Goal: Register for event/course

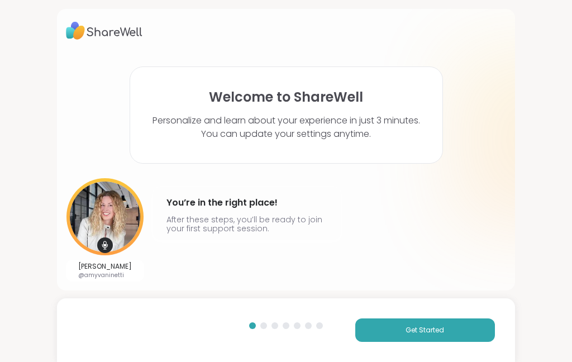
click at [421, 267] on div "Amy Vaninetti @amyvaninetti You’re in the right place! After these steps, you’l…" at bounding box center [285, 229] width 439 height 103
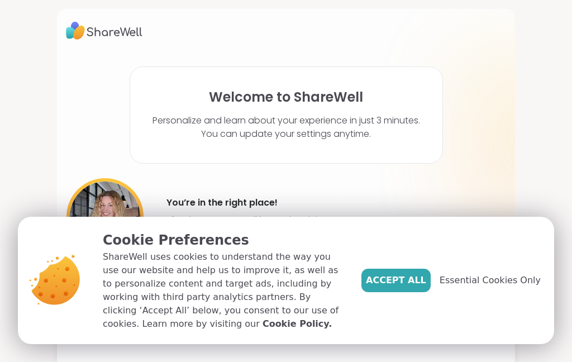
click at [425, 279] on span "Accept All" at bounding box center [396, 280] width 60 height 13
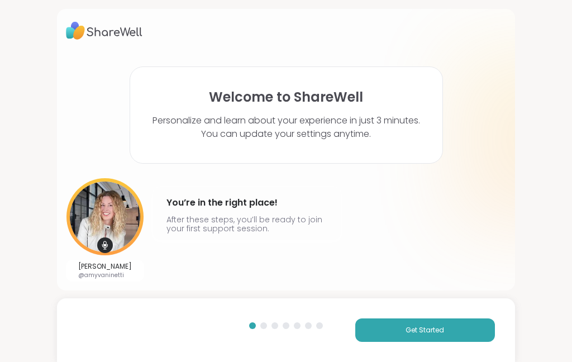
click at [449, 336] on button "Get Started" at bounding box center [425, 329] width 140 height 23
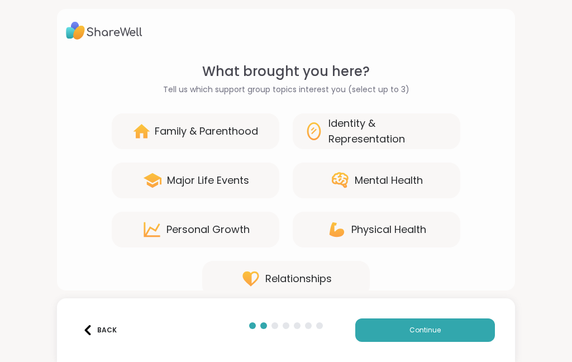
click at [448, 333] on button "Continue" at bounding box center [425, 329] width 140 height 23
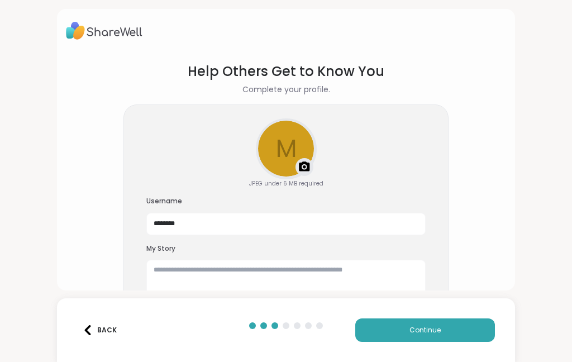
click at [444, 330] on button "Continue" at bounding box center [425, 329] width 140 height 23
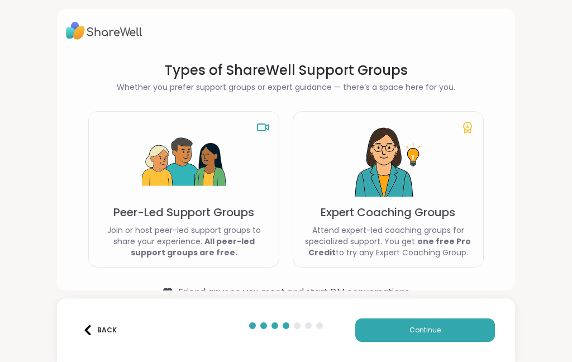
click at [444, 329] on button "Continue" at bounding box center [425, 329] width 140 height 23
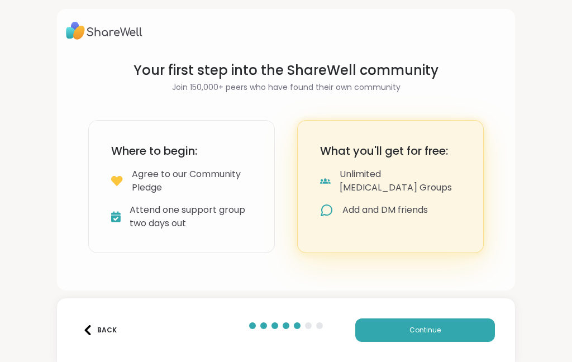
click at [448, 325] on button "Continue" at bounding box center [425, 329] width 140 height 23
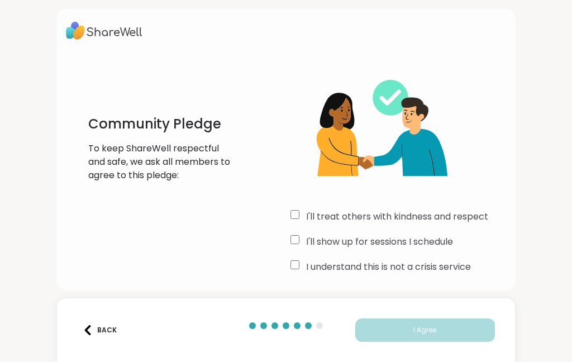
click at [425, 248] on label "I'll show up for sessions I schedule" at bounding box center [379, 241] width 147 height 13
click at [428, 270] on label "I understand this is not a crisis service" at bounding box center [388, 266] width 165 height 13
click at [439, 217] on label "I'll treat others with kindness and respect" at bounding box center [397, 216] width 182 height 13
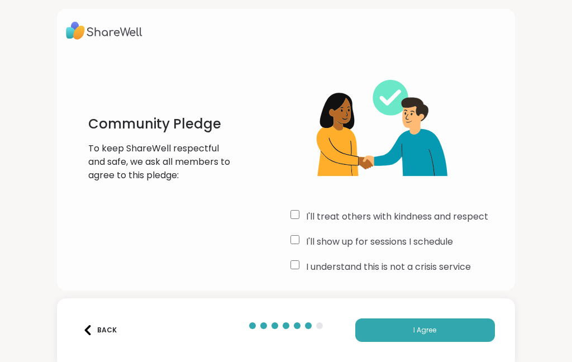
click at [444, 320] on button "I Agree" at bounding box center [425, 329] width 140 height 23
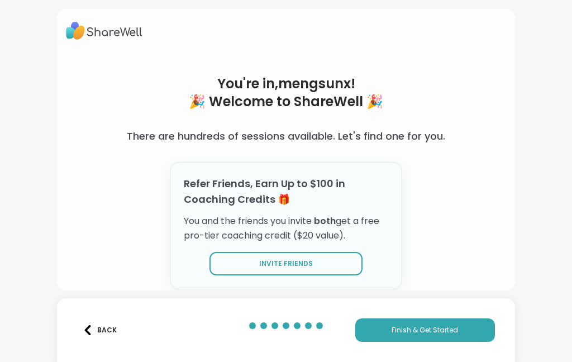
click at [448, 326] on span "Finish & Get Started" at bounding box center [424, 330] width 66 height 10
click at [449, 319] on button "Finish & Get Started" at bounding box center [425, 329] width 140 height 23
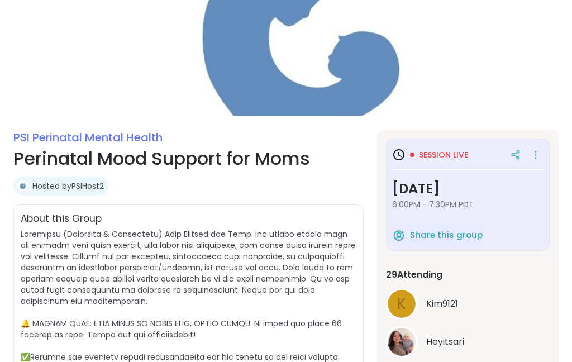
scroll to position [75, 0]
click at [482, 194] on h3 "Thursday, Sep 11" at bounding box center [467, 189] width 151 height 20
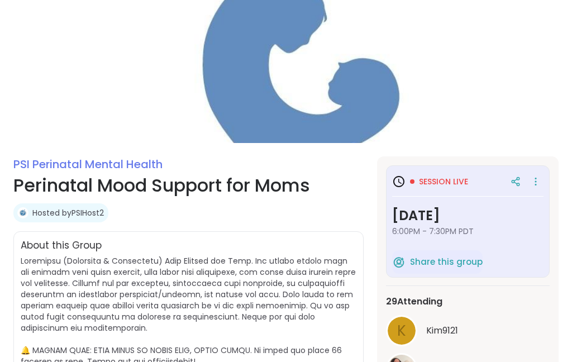
scroll to position [57, 0]
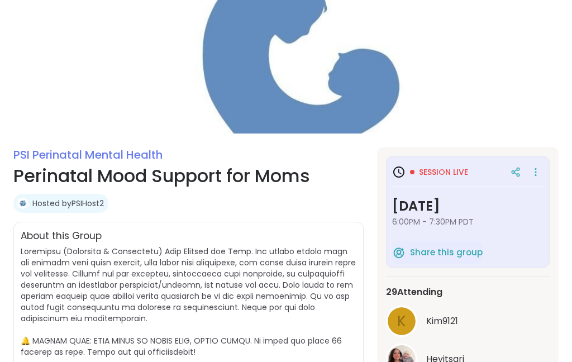
click at [532, 174] on icon at bounding box center [535, 172] width 11 height 16
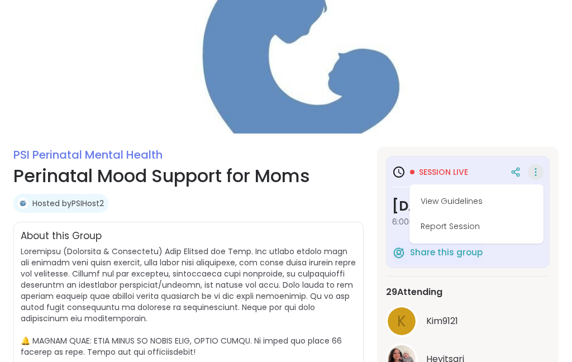
click at [512, 123] on img at bounding box center [286, 60] width 572 height 146
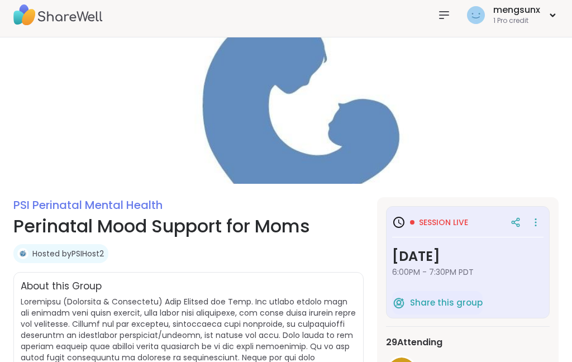
scroll to position [0, 0]
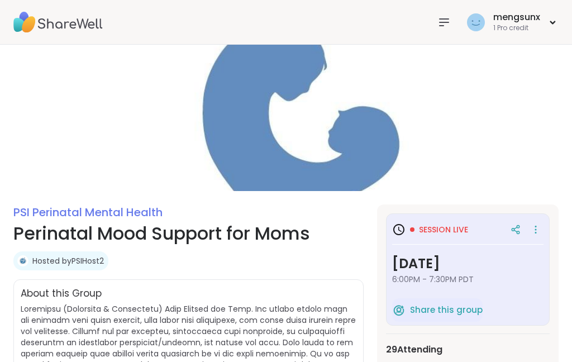
click at [442, 24] on icon at bounding box center [443, 22] width 13 height 13
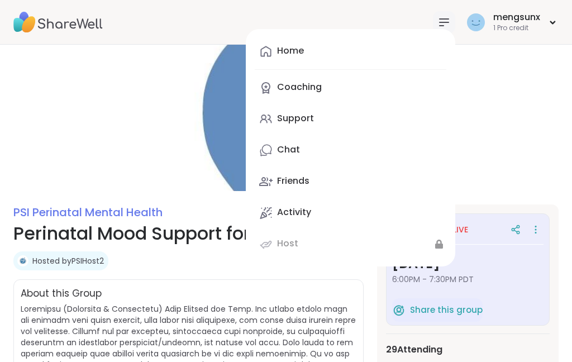
click at [502, 88] on img at bounding box center [286, 118] width 572 height 146
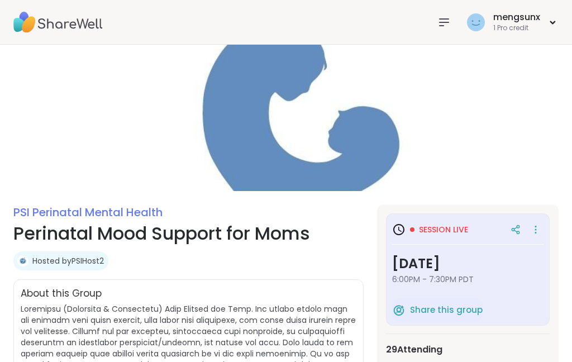
click at [550, 27] on div "mengsunx 1 Pro credit" at bounding box center [511, 22] width 94 height 26
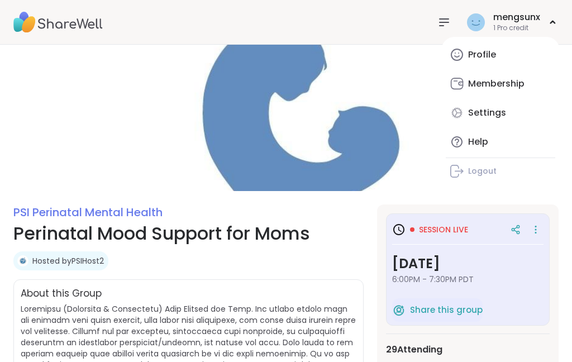
click at [382, 143] on img at bounding box center [286, 118] width 572 height 146
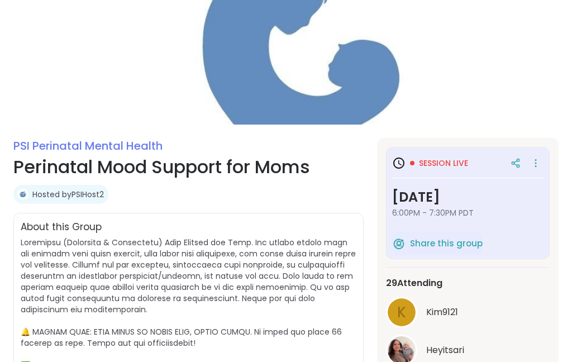
scroll to position [69, 0]
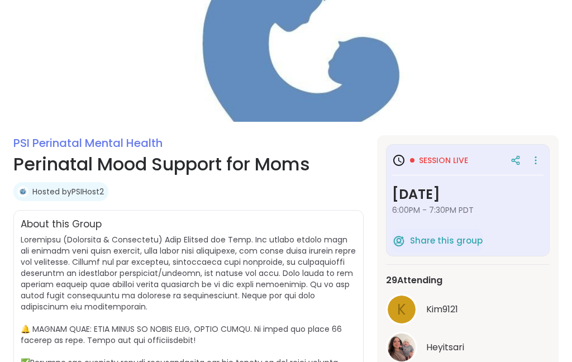
click at [439, 161] on span "Session live" at bounding box center [443, 160] width 49 height 11
click at [402, 160] on icon at bounding box center [398, 159] width 13 height 13
click at [443, 164] on span "Session live" at bounding box center [443, 160] width 49 height 11
click at [453, 160] on span "Session live" at bounding box center [443, 160] width 49 height 11
click at [453, 159] on span "Session live" at bounding box center [443, 160] width 49 height 11
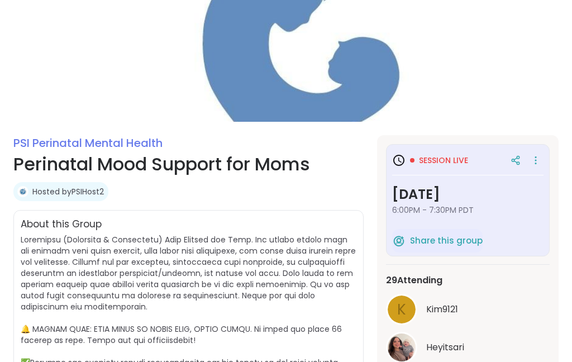
click at [457, 154] on h3 "Session live" at bounding box center [430, 159] width 76 height 13
click at [440, 211] on span "6:00PM - 7:30PM PDT" at bounding box center [467, 209] width 151 height 11
click at [447, 197] on h3 "[DATE]" at bounding box center [467, 194] width 151 height 20
click at [438, 191] on h3 "[DATE]" at bounding box center [467, 194] width 151 height 20
click at [437, 191] on h3 "[DATE]" at bounding box center [467, 194] width 151 height 20
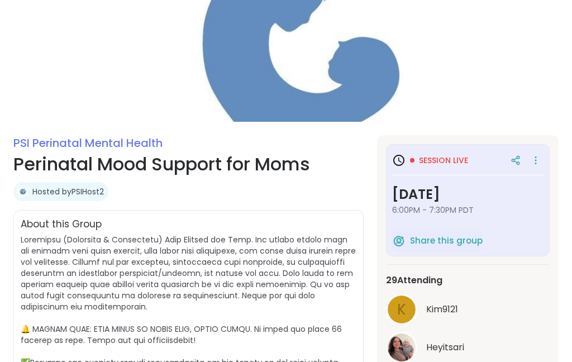
click at [327, 265] on span at bounding box center [188, 351] width 335 height 234
click at [229, 73] on img at bounding box center [286, 48] width 572 height 146
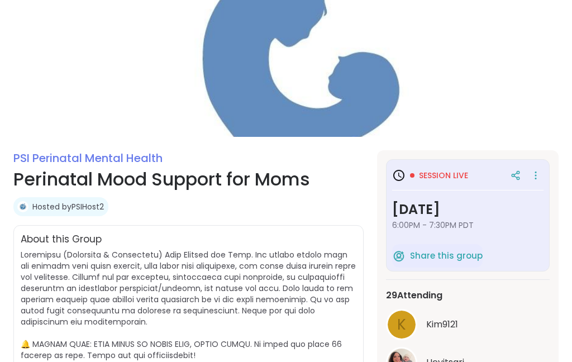
scroll to position [0, 0]
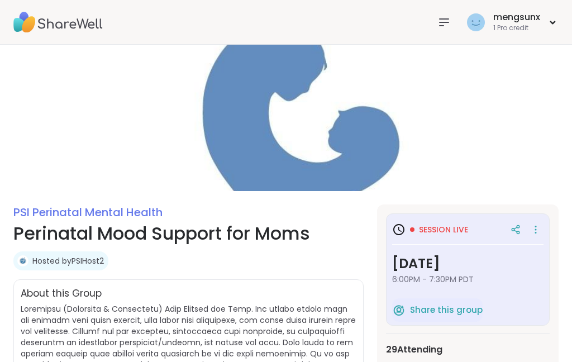
click at [453, 225] on span "Session live" at bounding box center [443, 229] width 49 height 11
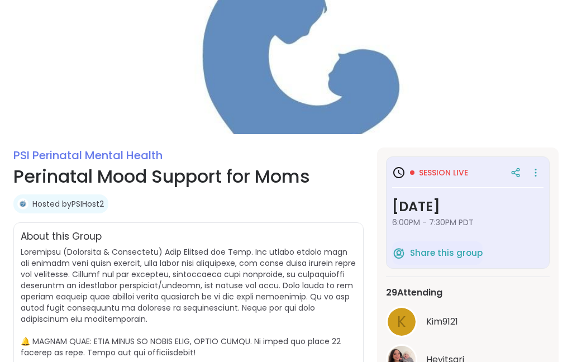
scroll to position [57, 0]
click at [499, 214] on h3 "Thursday, Sep 11" at bounding box center [467, 206] width 151 height 20
click at [510, 226] on span "6:00PM - 7:30PM PDT" at bounding box center [467, 222] width 151 height 11
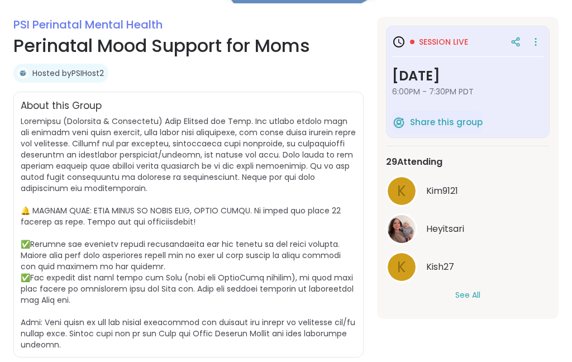
scroll to position [228, 0]
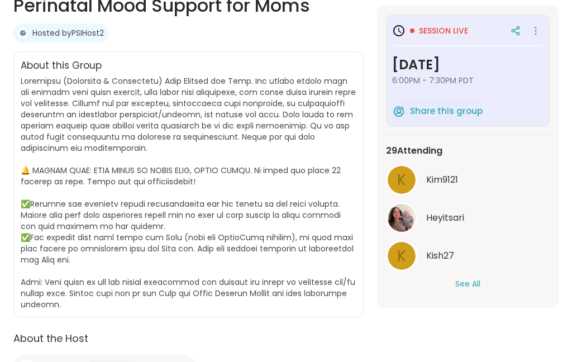
click at [479, 280] on button "See All" at bounding box center [467, 284] width 25 height 12
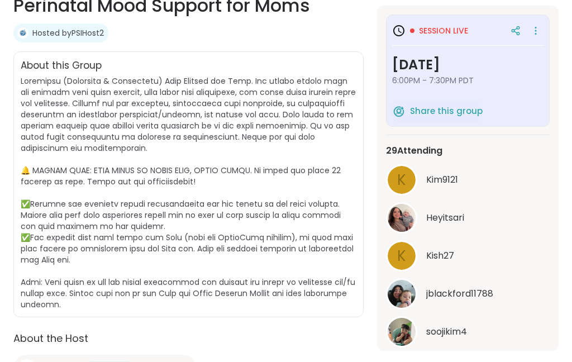
scroll to position [0, 0]
click at [535, 34] on icon at bounding box center [535, 33] width 1 height 1
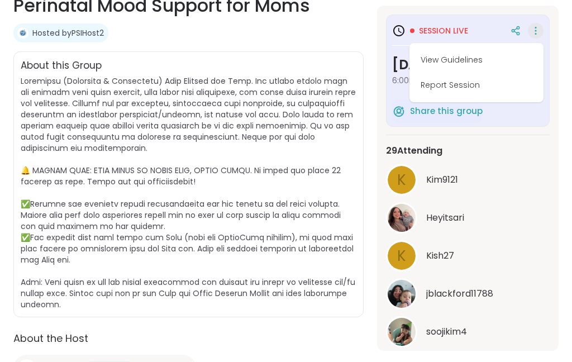
click at [512, 185] on div "Kim9121" at bounding box center [487, 179] width 123 height 13
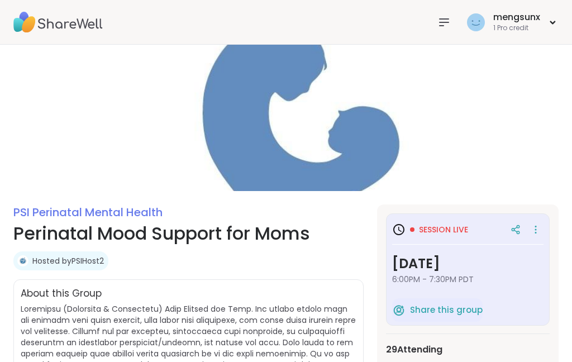
click at [439, 25] on icon at bounding box center [443, 22] width 13 height 13
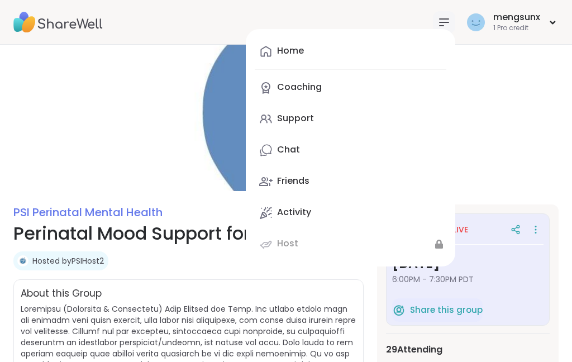
click at [545, 79] on img at bounding box center [286, 118] width 572 height 146
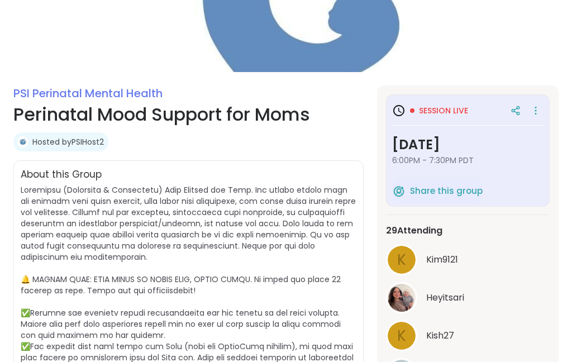
scroll to position [119, 0]
click at [470, 193] on span "Share this group" at bounding box center [446, 191] width 73 height 13
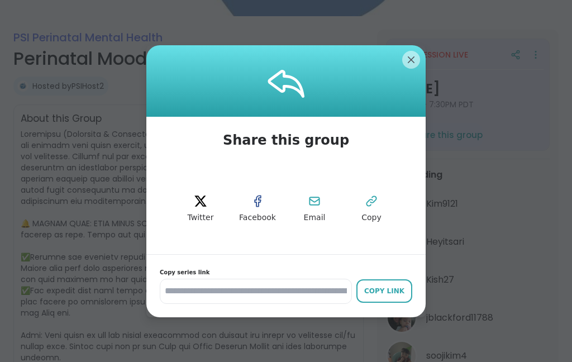
scroll to position [174, 0]
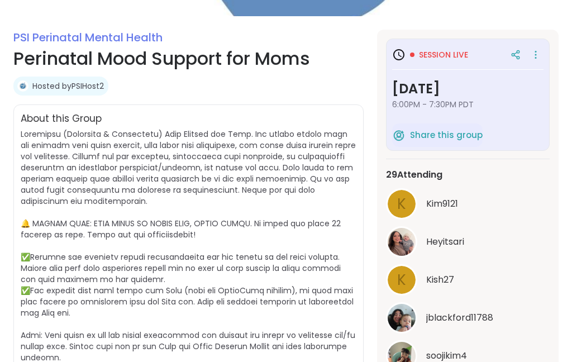
click at [535, 55] on icon at bounding box center [535, 55] width 1 height 1
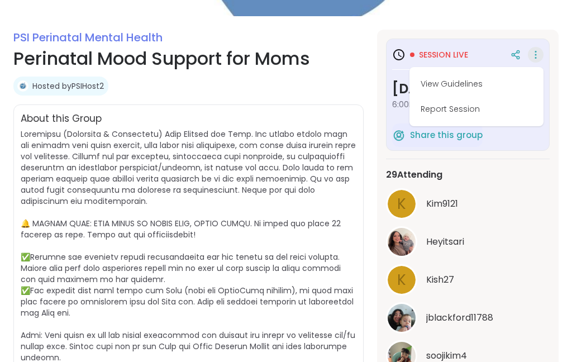
click at [519, 86] on button "View Guidelines" at bounding box center [476, 83] width 125 height 25
